Goal: Check status: Check status

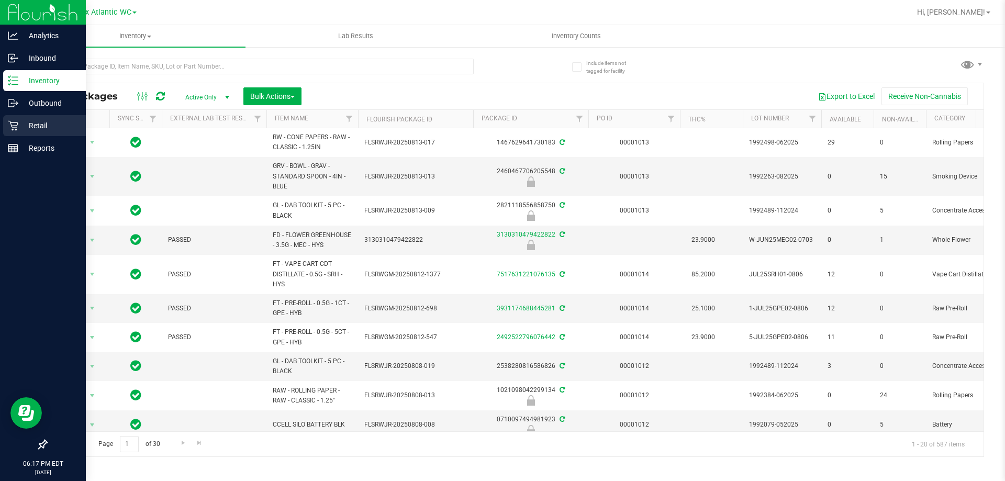
click at [26, 126] on p "Retail" at bounding box center [49, 125] width 63 height 13
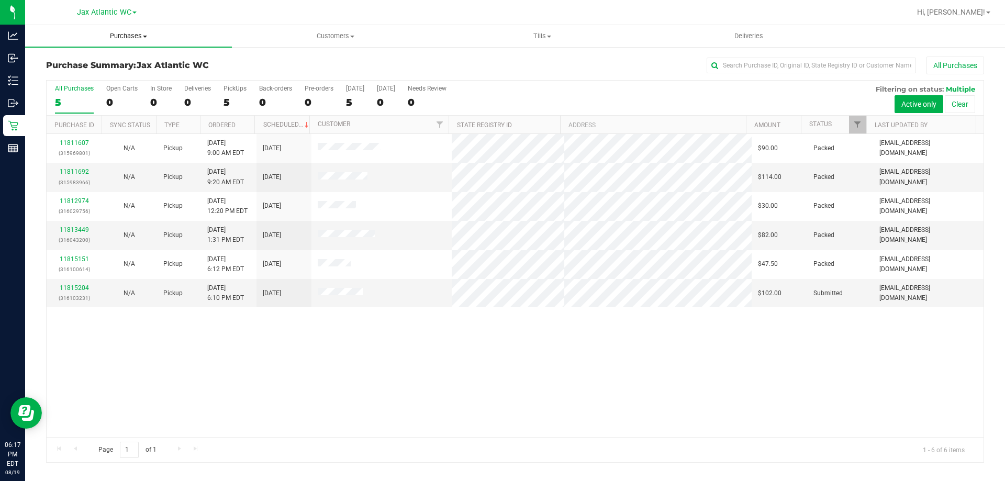
click at [132, 36] on span "Purchases" at bounding box center [128, 35] width 207 height 9
click at [74, 74] on span "Fulfillment" at bounding box center [57, 75] width 65 height 9
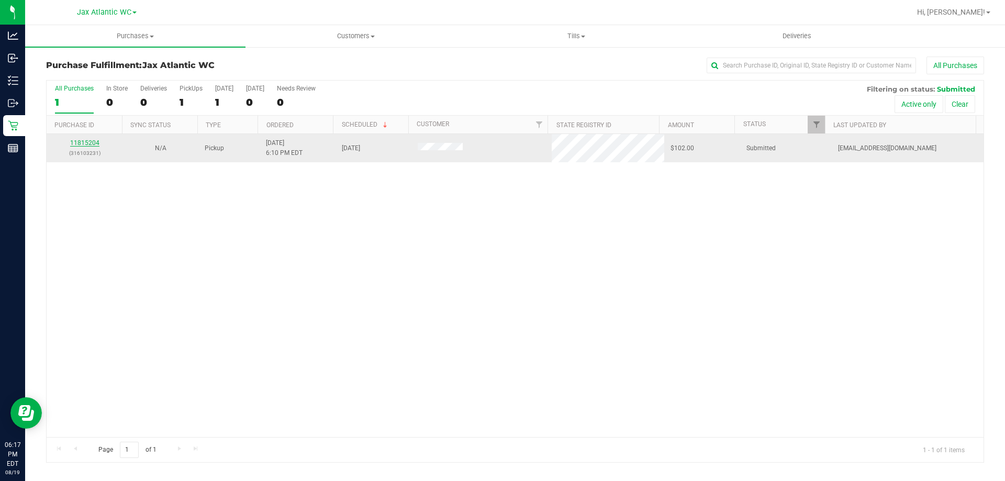
click at [82, 142] on link "11815204" at bounding box center [84, 142] width 29 height 7
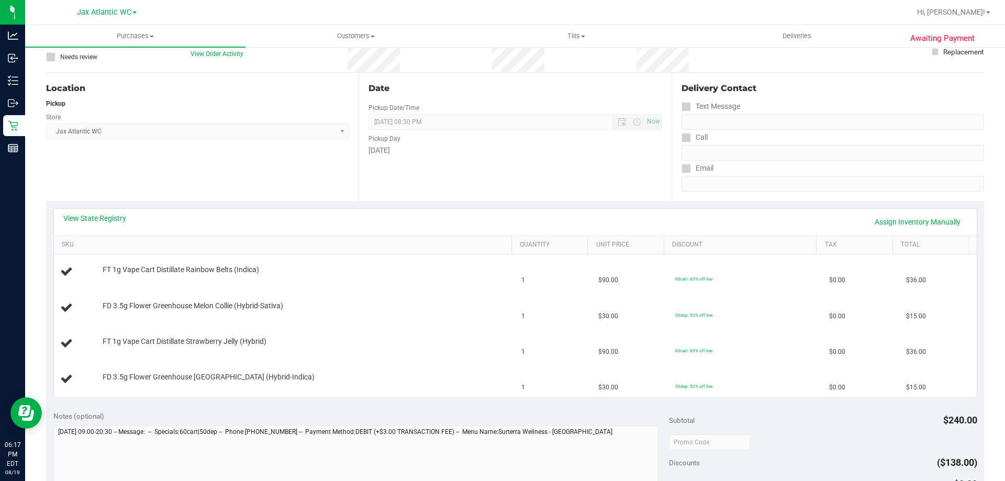
scroll to position [105, 0]
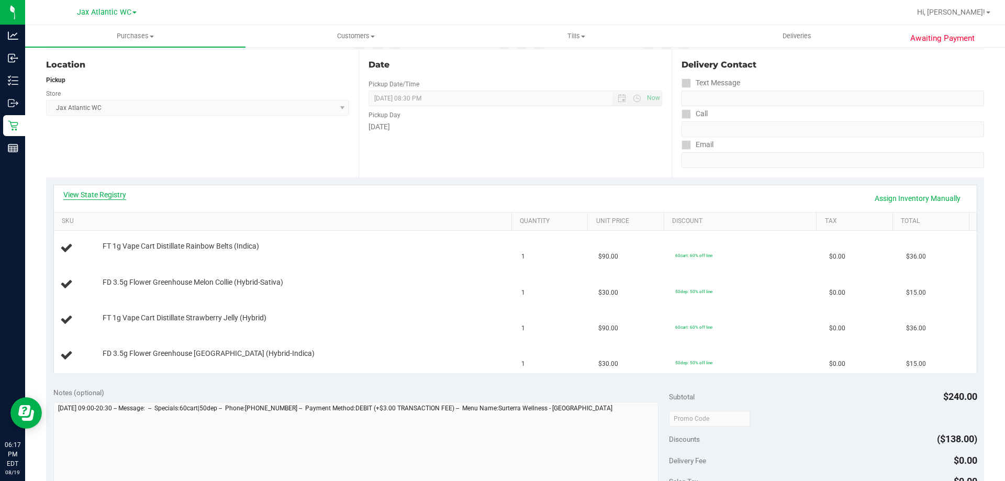
click at [106, 194] on link "View State Registry" at bounding box center [94, 195] width 63 height 10
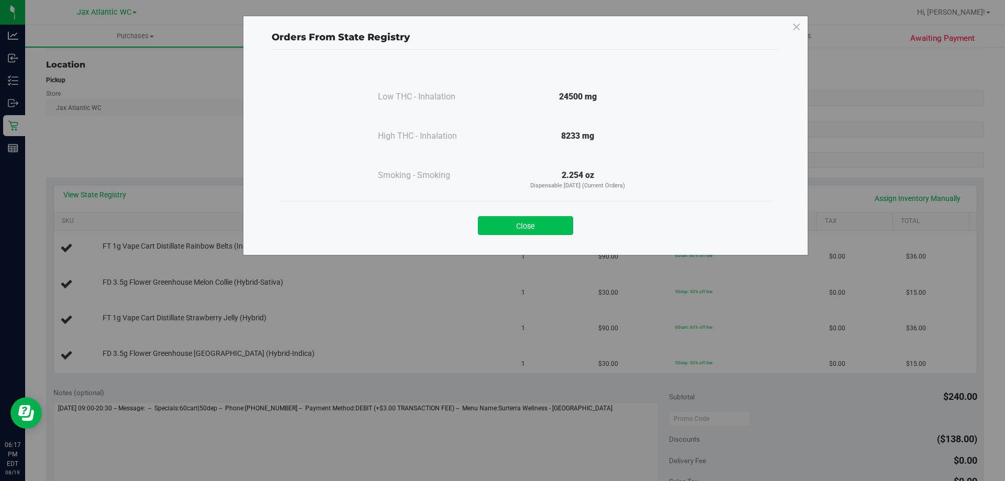
click at [490, 230] on button "Close" at bounding box center [525, 225] width 95 height 19
